Goal: Task Accomplishment & Management: Complete application form

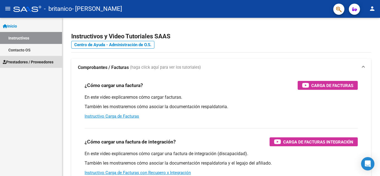
click at [41, 62] on span "Prestadores / Proveedores" at bounding box center [28, 62] width 51 height 6
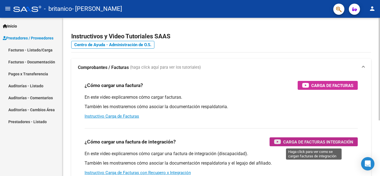
click at [295, 141] on span "Carga de Facturas Integración" at bounding box center [318, 142] width 70 height 7
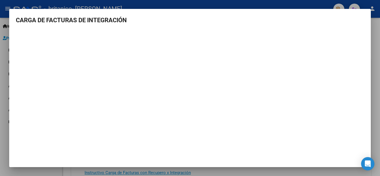
click at [353, 21] on h3 "CARGA DE FACTURAS DE INTEGRACIÓN" at bounding box center [190, 20] width 348 height 9
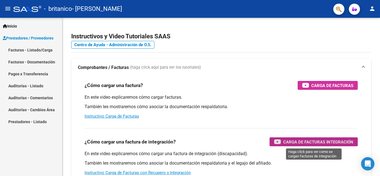
click at [38, 50] on link "Facturas - Listado/Carga" at bounding box center [31, 50] width 62 height 12
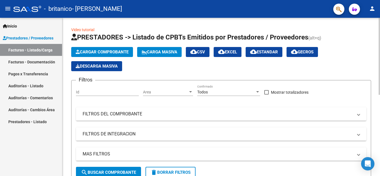
click at [121, 52] on span "Cargar Comprobante" at bounding box center [102, 52] width 53 height 5
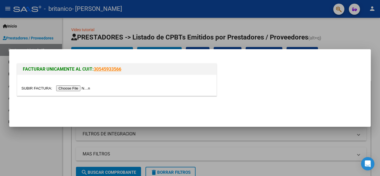
click at [76, 89] on input "file" at bounding box center [56, 88] width 70 height 6
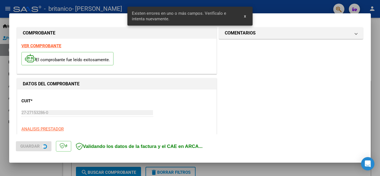
scroll to position [126, 0]
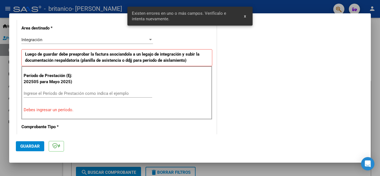
click at [92, 95] on input "Ingrese el Período de Prestación como indica el ejemplo" at bounding box center [88, 93] width 128 height 5
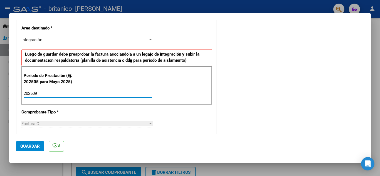
type input "202509"
click at [24, 151] on button "Guardar" at bounding box center [30, 146] width 28 height 10
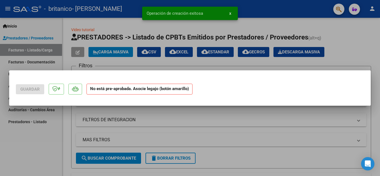
scroll to position [0, 0]
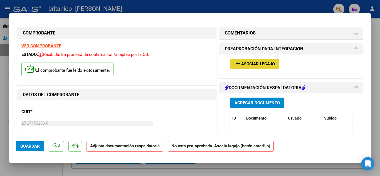
click at [254, 62] on span "Asociar Legajo" at bounding box center [258, 63] width 34 height 5
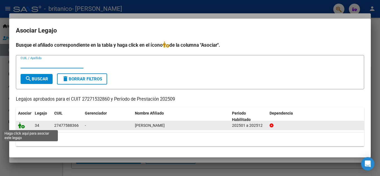
click at [22, 127] on icon at bounding box center [21, 125] width 7 height 6
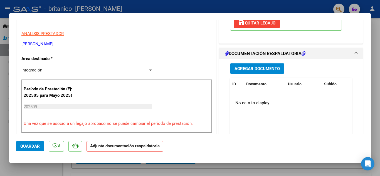
scroll to position [108, 0]
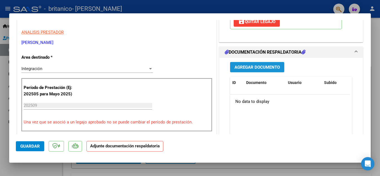
click at [262, 66] on span "Agregar Documento" at bounding box center [256, 67] width 45 height 5
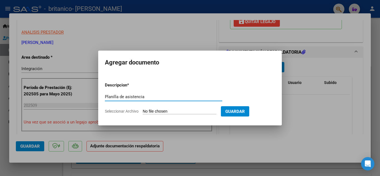
type input "Planilla de asistencia"
click at [168, 111] on input "Seleccionar Archivo" at bounding box center [180, 111] width 74 height 5
type input "C:\fakepath\Adobe Scan [DATE].pdf"
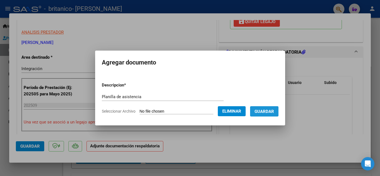
click at [264, 115] on button "Guardar" at bounding box center [264, 111] width 28 height 10
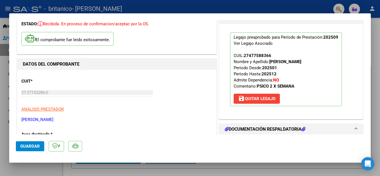
scroll to position [0, 0]
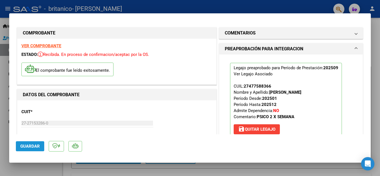
click at [36, 148] on span "Guardar" at bounding box center [29, 146] width 19 height 5
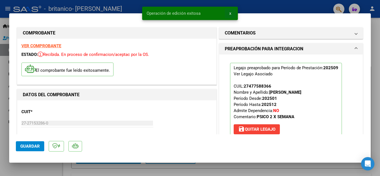
click at [230, 14] on span "x" at bounding box center [230, 13] width 2 height 5
